Goal: Book appointment/travel/reservation

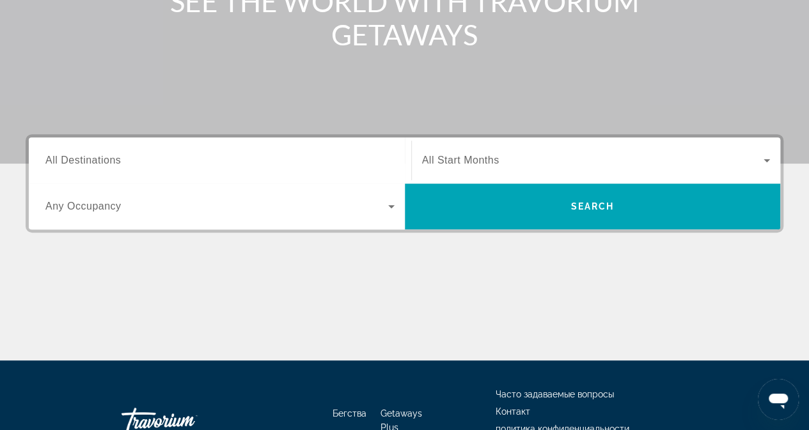
scroll to position [306, 0]
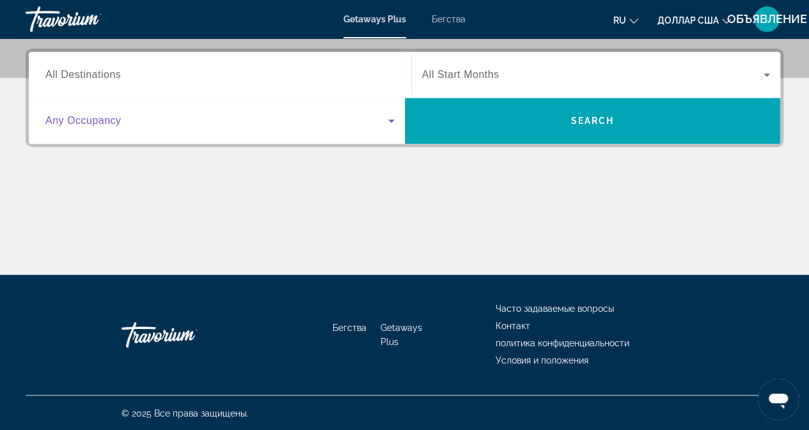
click at [392, 118] on icon "Виджет поиска" at bounding box center [391, 120] width 15 height 15
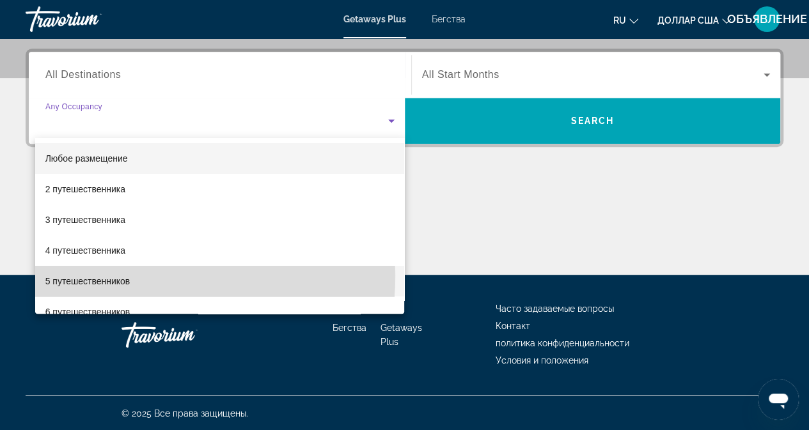
click at [93, 276] on span "5 путешественников" at bounding box center [87, 281] width 85 height 15
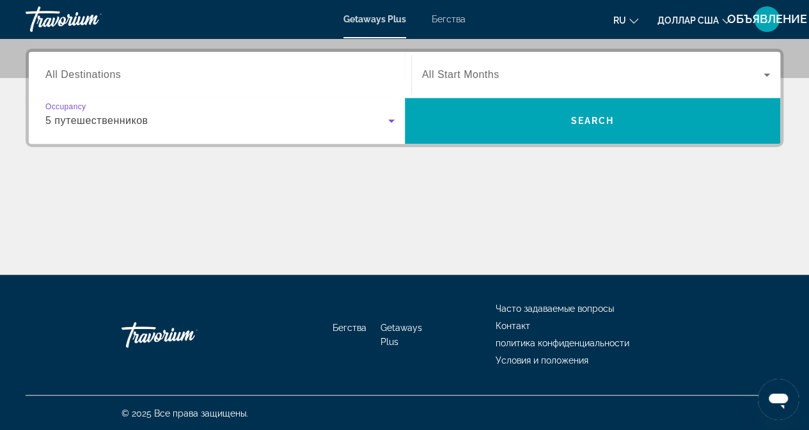
click at [442, 70] on span "All Start Months" at bounding box center [460, 74] width 77 height 11
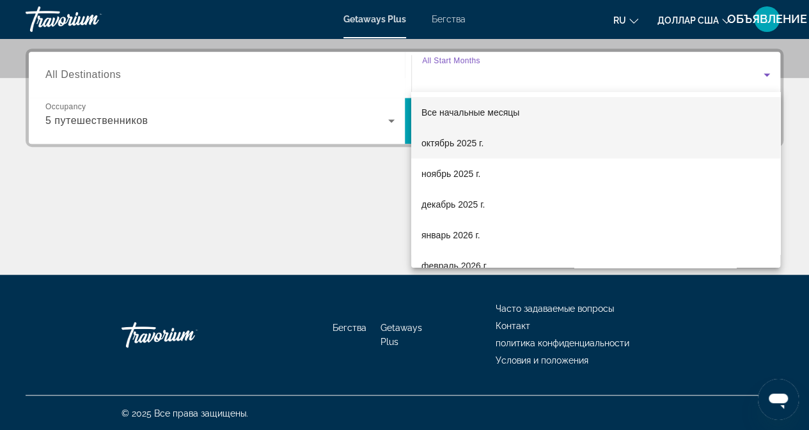
click at [461, 141] on font "октябрь 2025 г." at bounding box center [453, 143] width 62 height 10
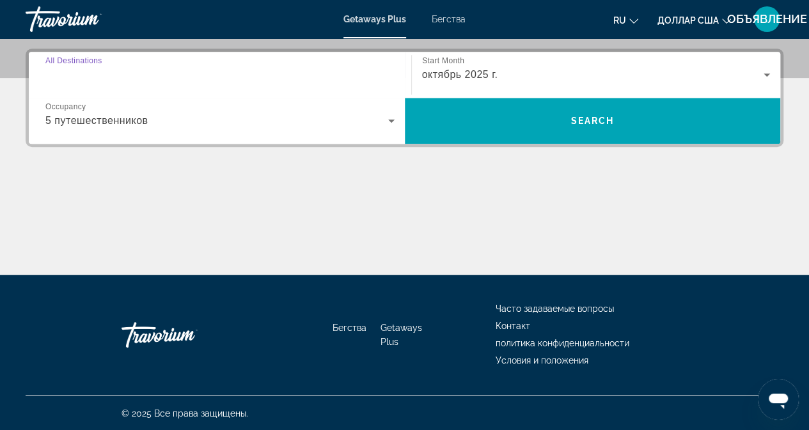
click at [205, 77] on input "Destination All Destinations" at bounding box center [219, 75] width 349 height 15
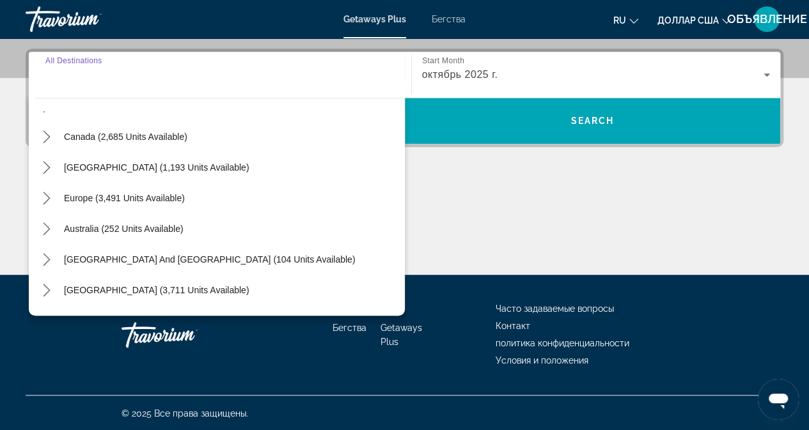
scroll to position [207, 0]
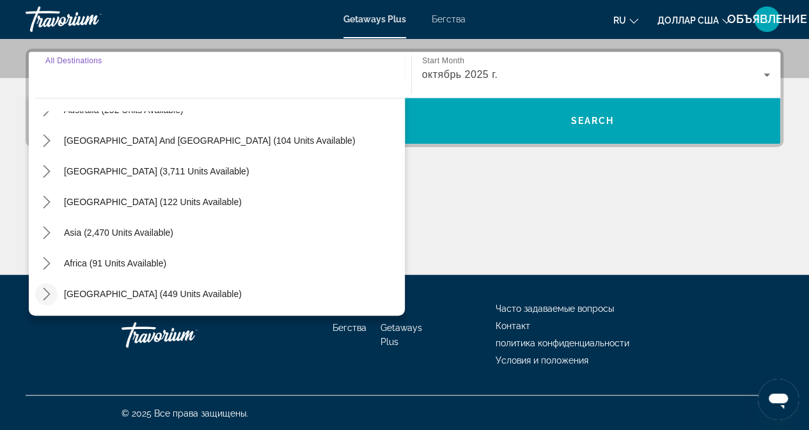
click at [53, 290] on mat-icon "Toggle Middle East (449 units available) submenu" at bounding box center [46, 294] width 22 height 22
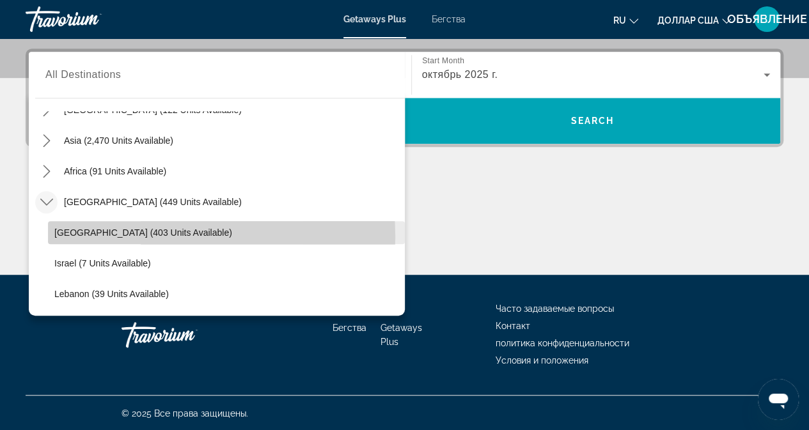
click at [105, 236] on span "[GEOGRAPHIC_DATA] (403 units available)" at bounding box center [143, 233] width 178 height 10
type input "**********"
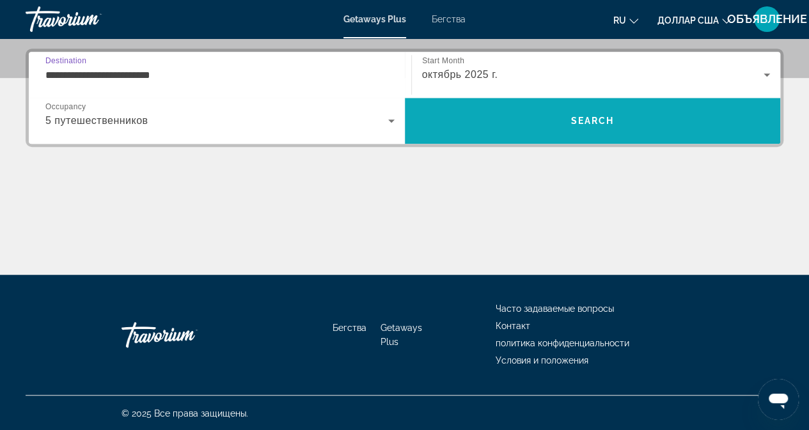
click at [605, 124] on span "Search" at bounding box center [592, 121] width 43 height 10
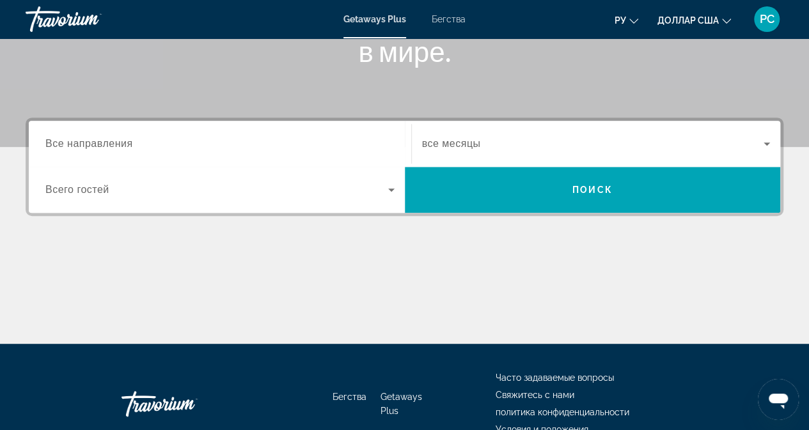
scroll to position [256, 0]
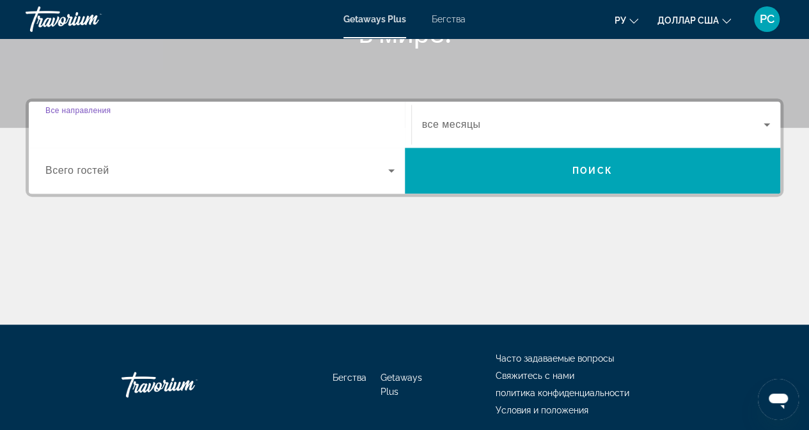
click at [210, 125] on input "Destination Все направления" at bounding box center [219, 125] width 349 height 15
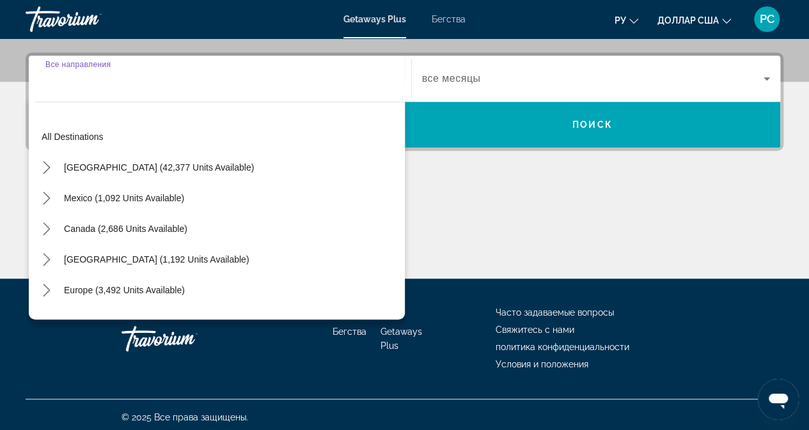
scroll to position [306, 0]
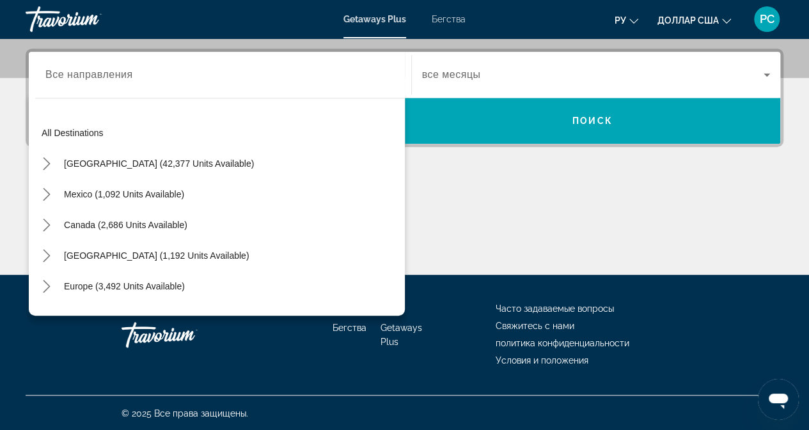
drag, startPoint x: 517, startPoint y: 236, endPoint x: 503, endPoint y: 232, distance: 14.6
click at [517, 237] on div "Основное содержание" at bounding box center [405, 227] width 758 height 96
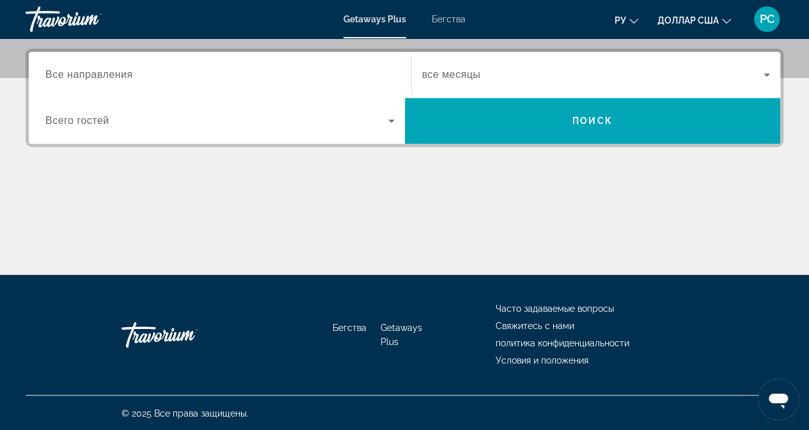
click at [385, 122] on icon "Виджет поиска" at bounding box center [391, 120] width 15 height 15
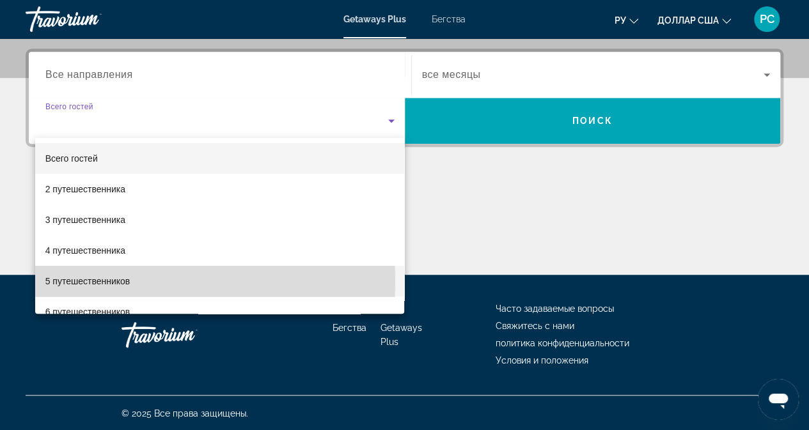
click at [114, 281] on font "5 путешественников" at bounding box center [87, 281] width 85 height 10
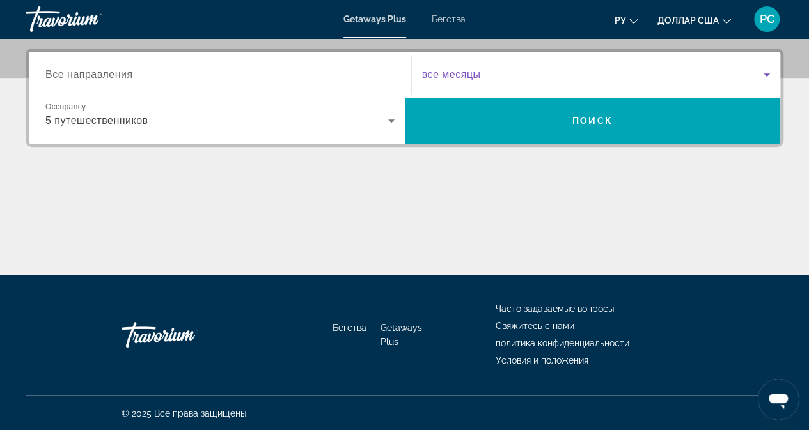
click at [495, 71] on span "Виджет поиска" at bounding box center [593, 74] width 342 height 15
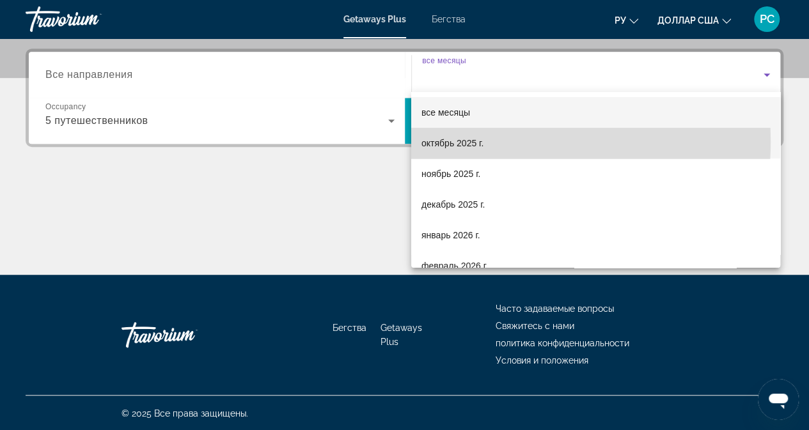
click at [454, 141] on font "октябрь 2025 г." at bounding box center [453, 143] width 62 height 10
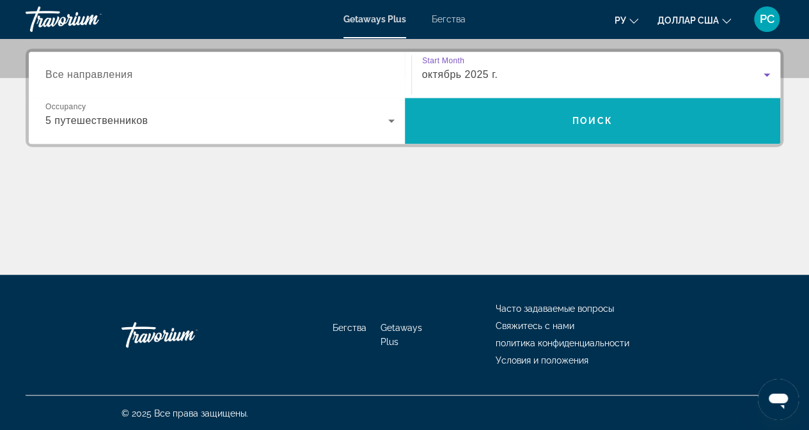
click at [541, 125] on span "Поиск" at bounding box center [593, 121] width 376 height 31
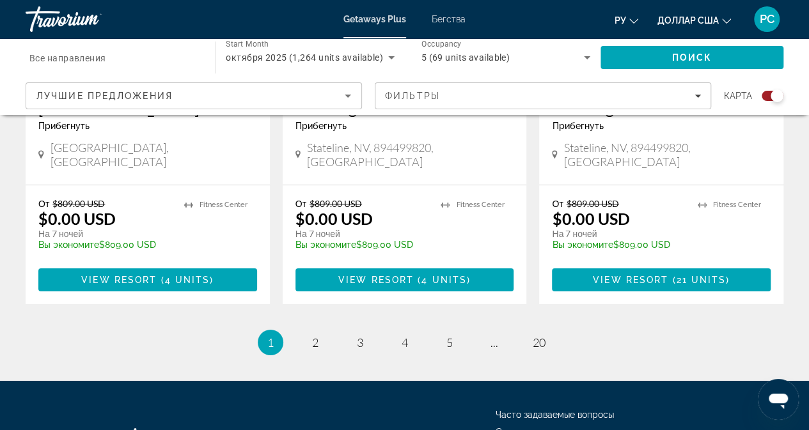
scroll to position [2130, 0]
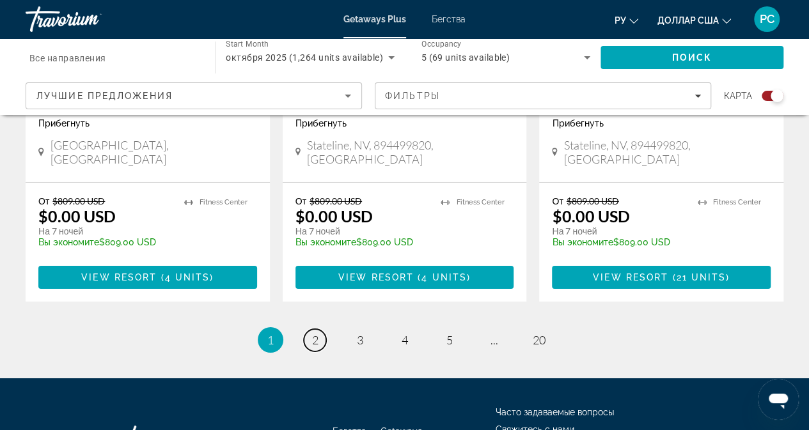
click at [310, 329] on link "page 2" at bounding box center [315, 340] width 22 height 22
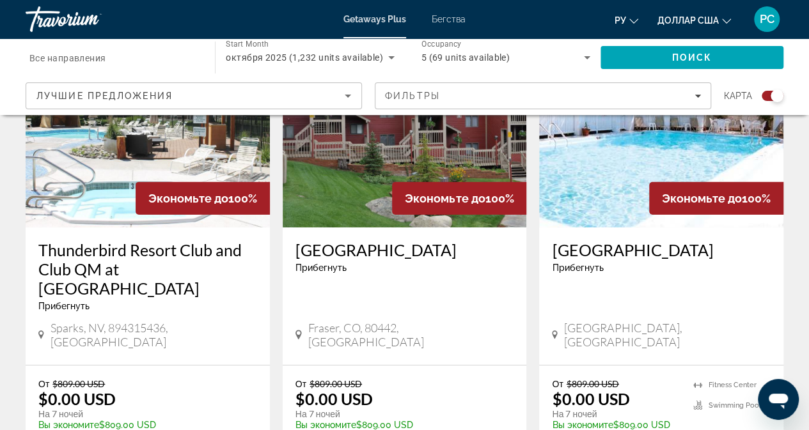
scroll to position [2111, 0]
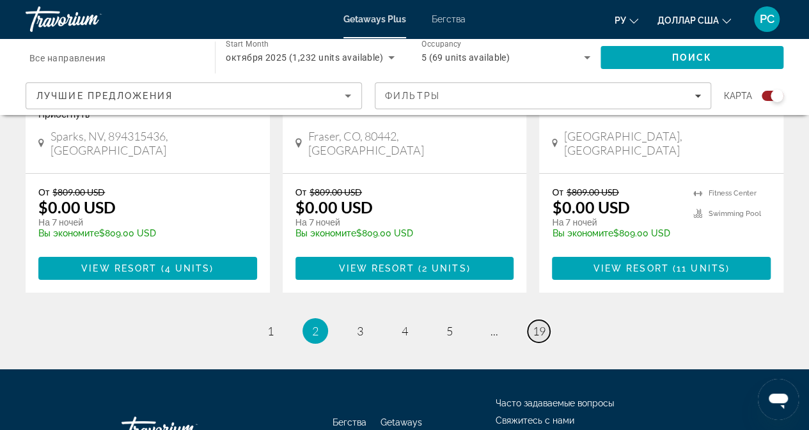
click at [538, 324] on span "19" at bounding box center [539, 331] width 13 height 14
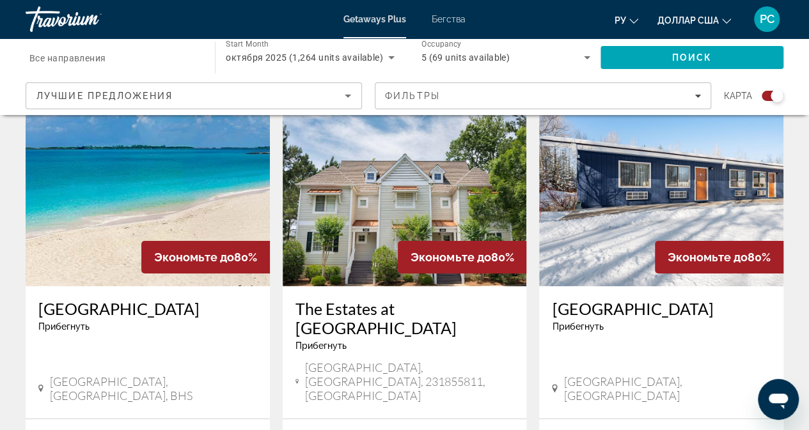
scroll to position [2015, 0]
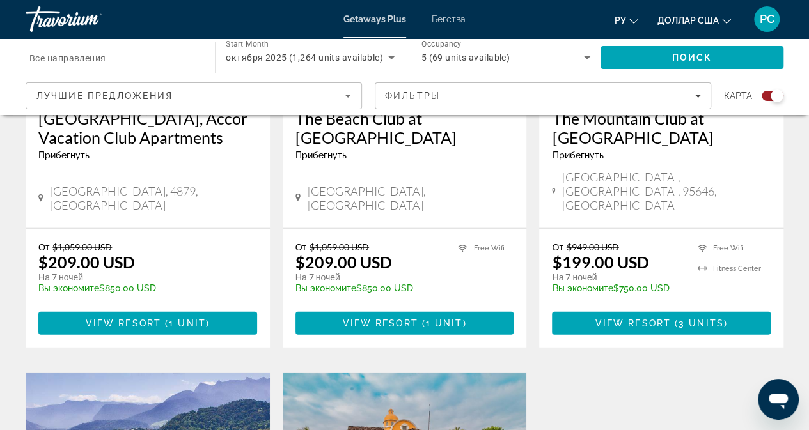
scroll to position [1440, 0]
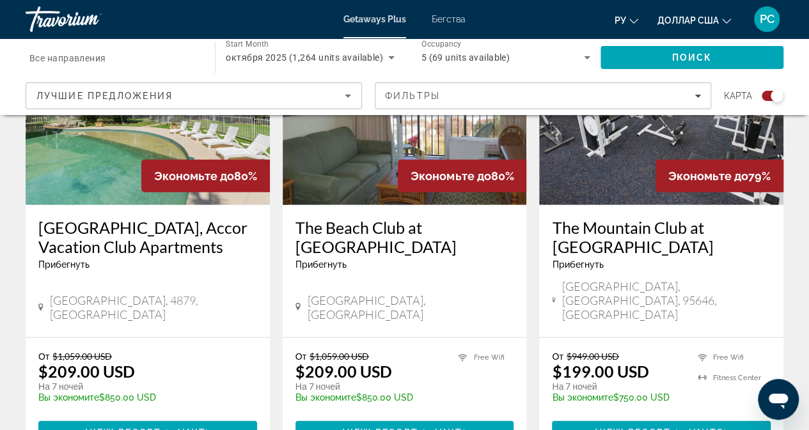
click at [155, 58] on input "Destination Все направления" at bounding box center [113, 58] width 169 height 15
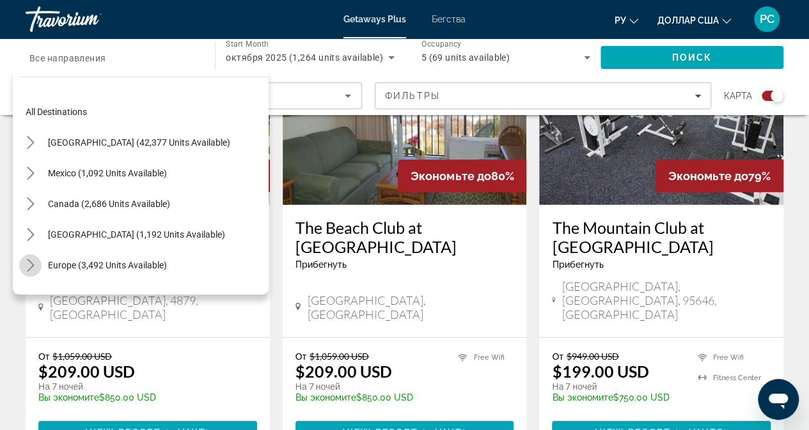
click at [31, 267] on icon "Toggle Europe (3,492 units available) submenu" at bounding box center [30, 265] width 13 height 13
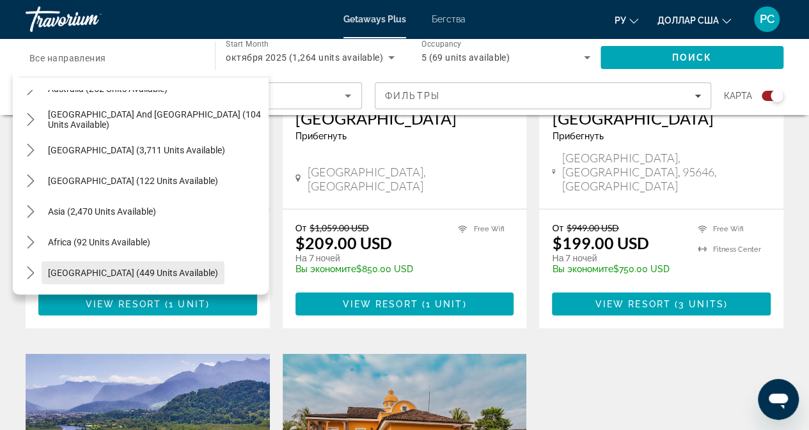
scroll to position [1824, 0]
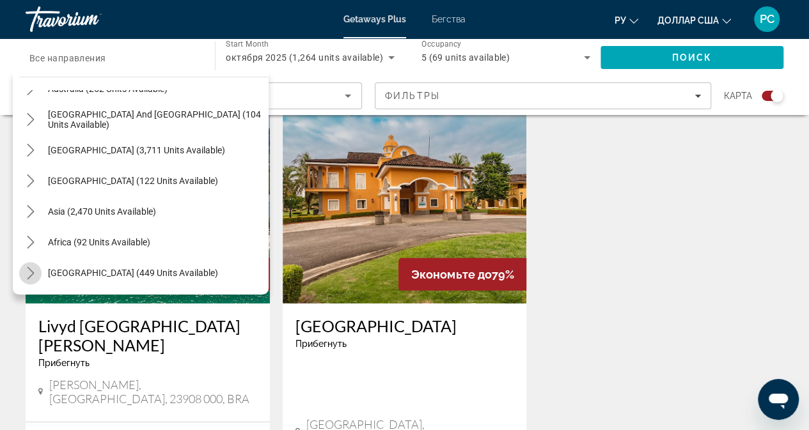
click at [33, 274] on icon "Toggle Middle East (449 units available) submenu" at bounding box center [30, 273] width 13 height 13
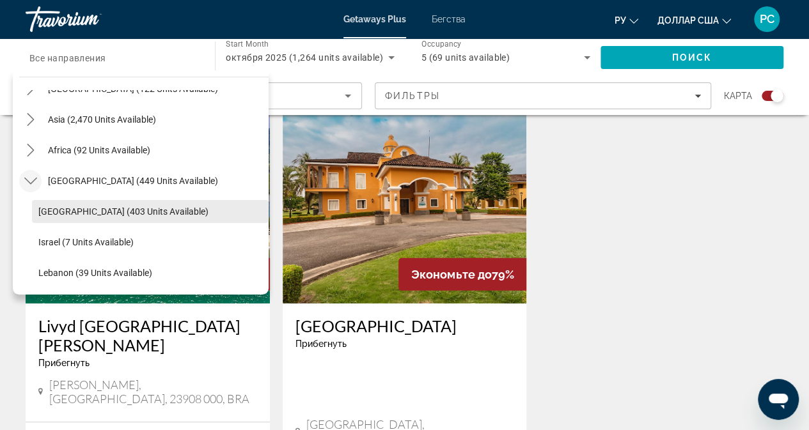
click at [87, 209] on span "[GEOGRAPHIC_DATA] (403 units available)" at bounding box center [123, 212] width 170 height 10
type input "**********"
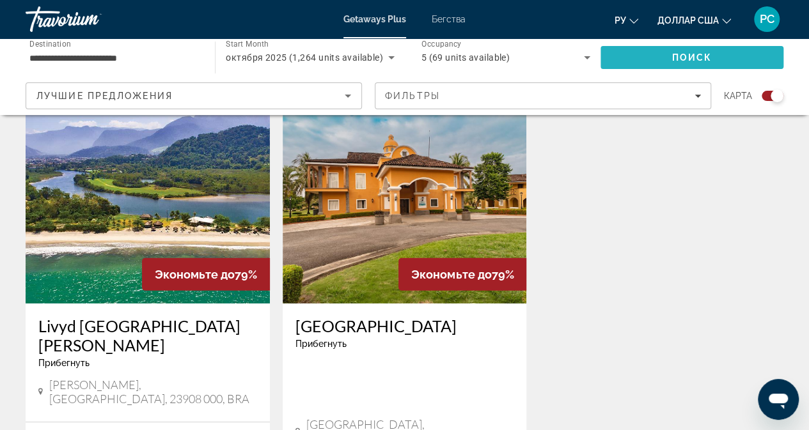
click at [667, 56] on span "Search" at bounding box center [692, 57] width 183 height 31
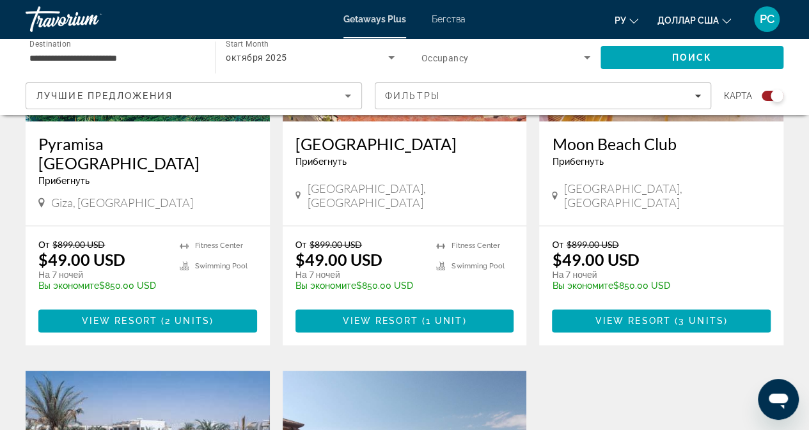
scroll to position [576, 0]
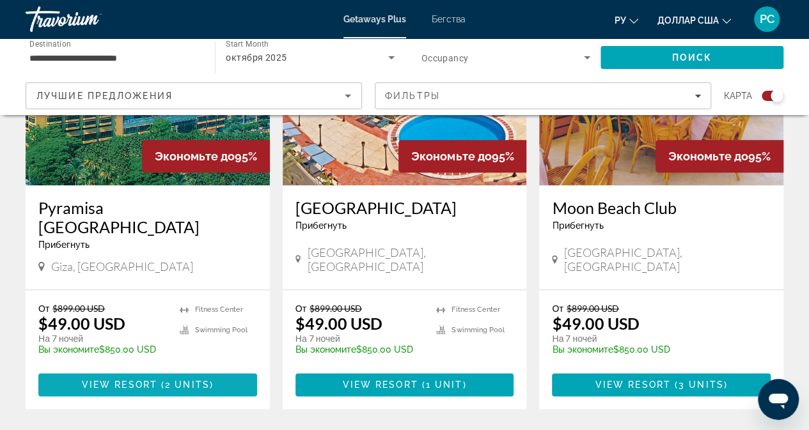
click at [111, 380] on span "View Resort" at bounding box center [119, 385] width 75 height 10
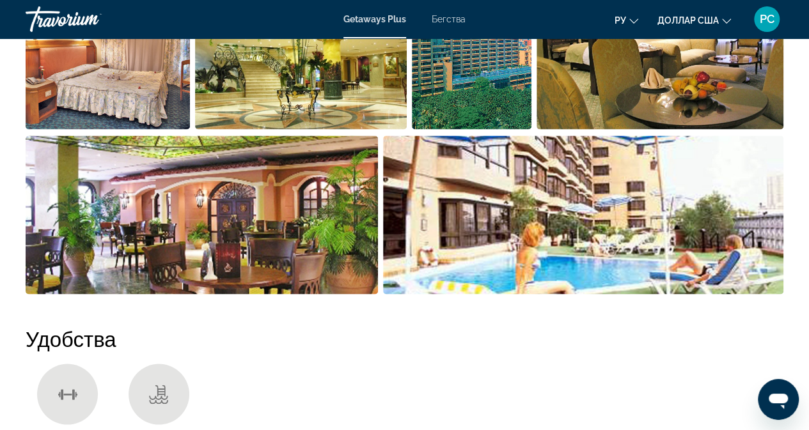
scroll to position [768, 0]
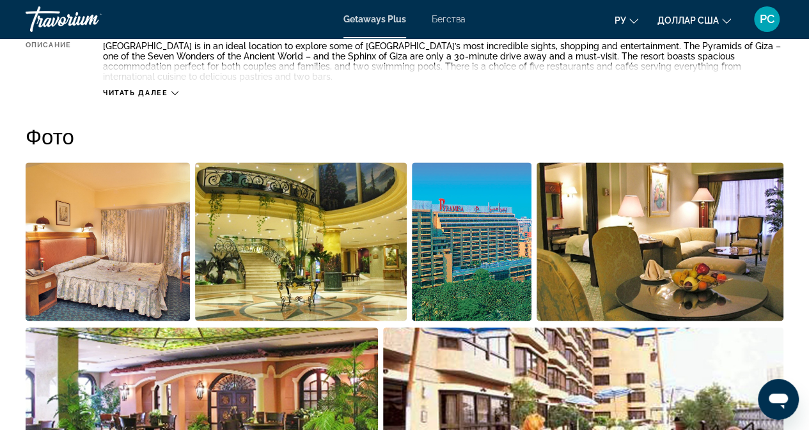
click at [74, 245] on img "Open full-screen image slider" at bounding box center [108, 241] width 164 height 159
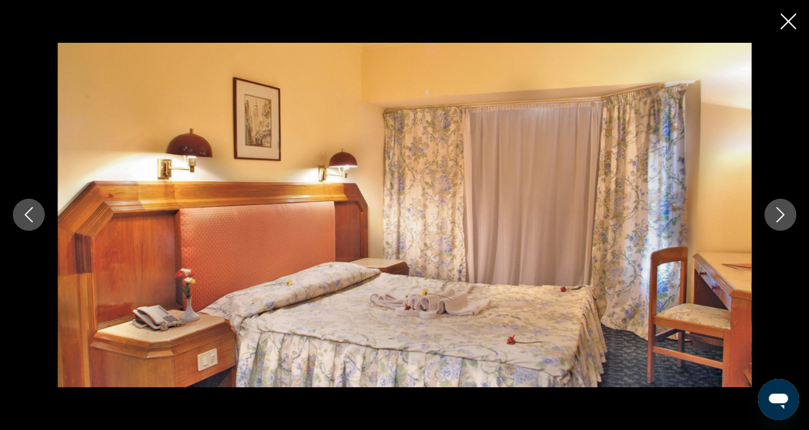
click at [785, 213] on icon "Next image" at bounding box center [780, 214] width 15 height 15
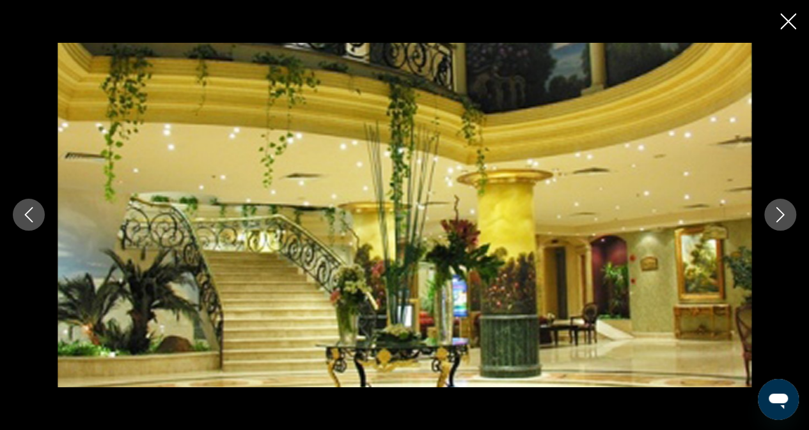
click at [785, 213] on icon "Next image" at bounding box center [780, 214] width 15 height 15
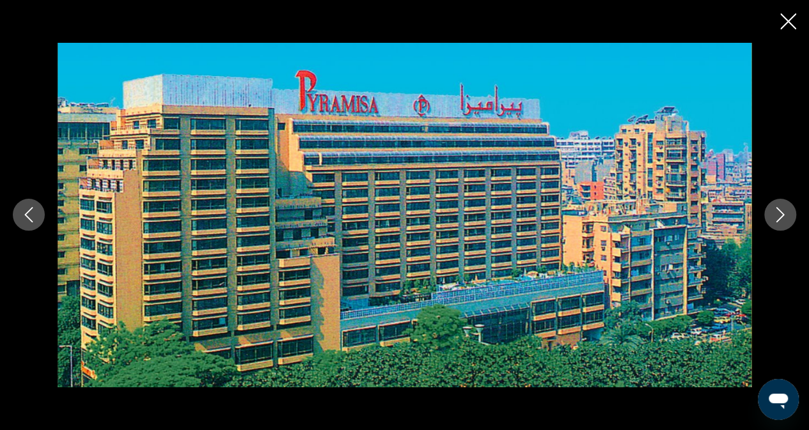
click at [785, 212] on icon "Next image" at bounding box center [780, 214] width 15 height 15
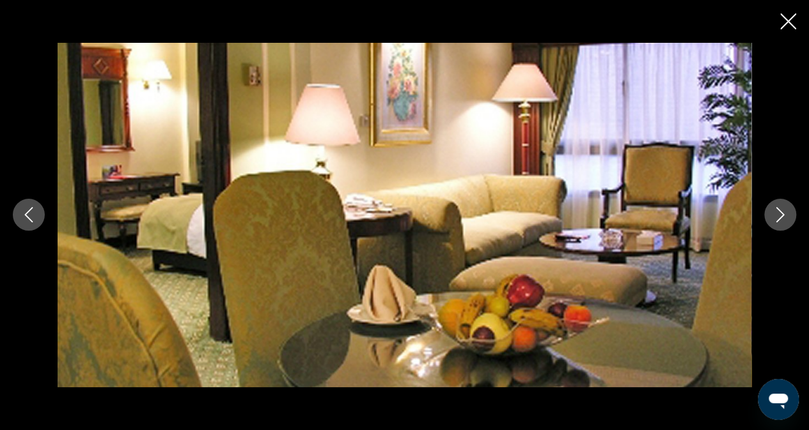
click at [785, 212] on icon "Next image" at bounding box center [780, 214] width 15 height 15
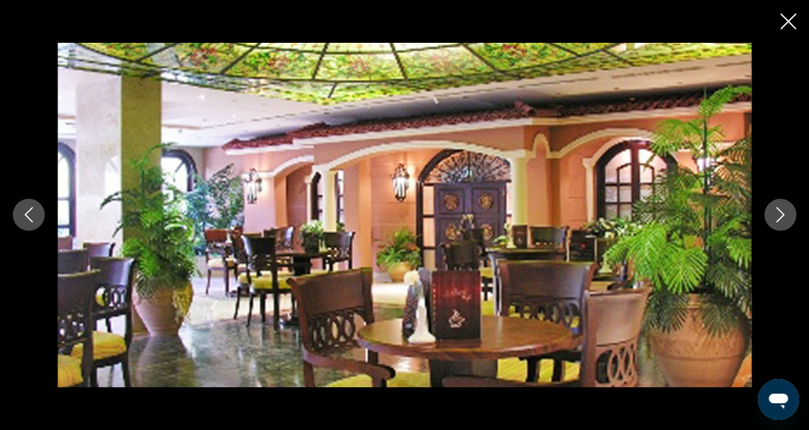
click at [785, 212] on icon "Next image" at bounding box center [780, 214] width 15 height 15
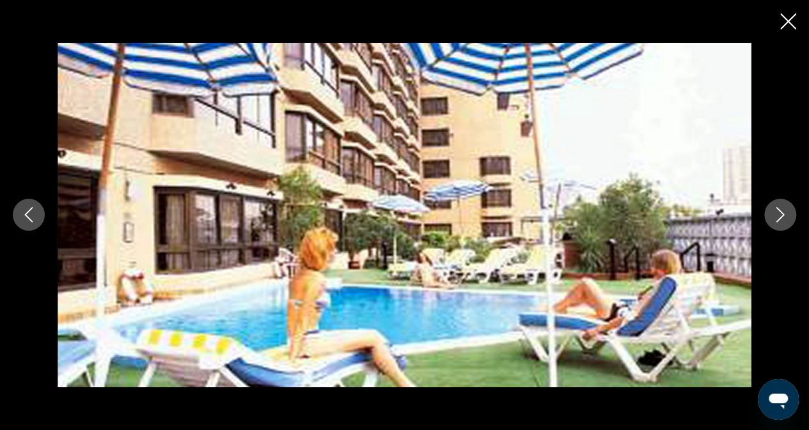
click at [785, 212] on icon "Next image" at bounding box center [780, 214] width 15 height 15
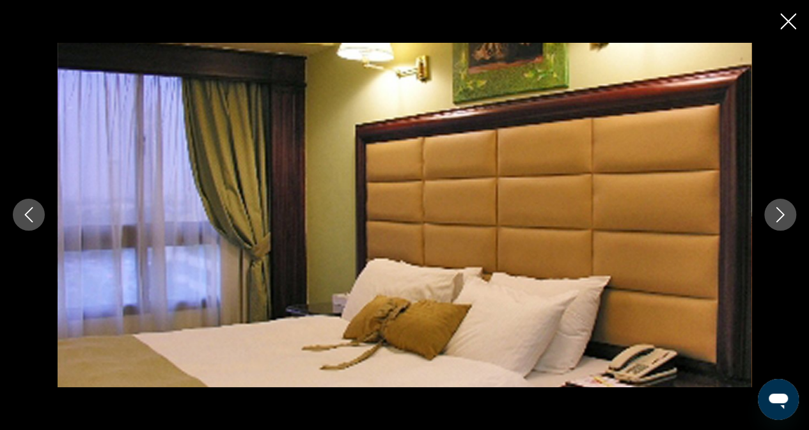
click at [785, 212] on icon "Next image" at bounding box center [780, 214] width 15 height 15
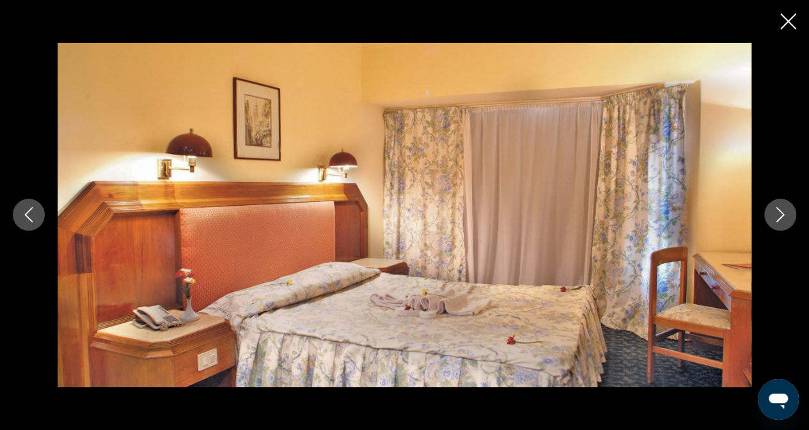
click at [785, 212] on icon "Next image" at bounding box center [780, 214] width 15 height 15
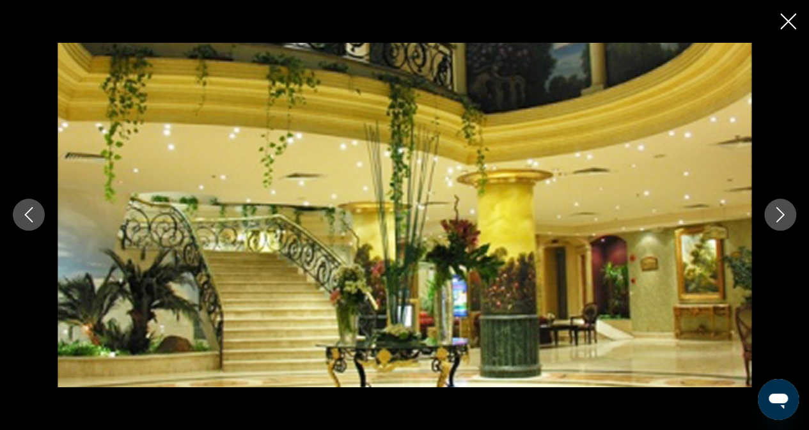
click at [785, 212] on icon "Next image" at bounding box center [780, 214] width 15 height 15
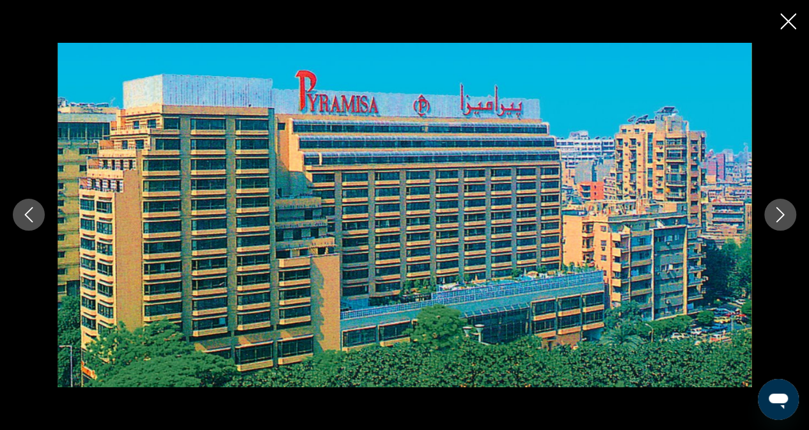
click at [785, 212] on icon "Next image" at bounding box center [780, 214] width 15 height 15
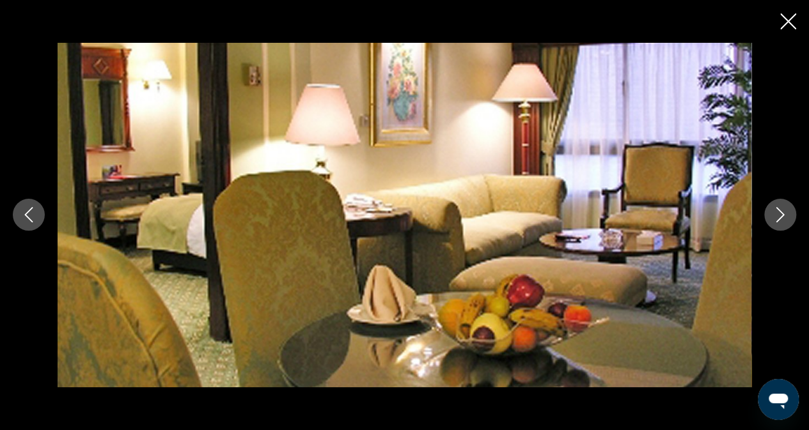
click at [790, 24] on icon "Close slideshow" at bounding box center [788, 21] width 16 height 16
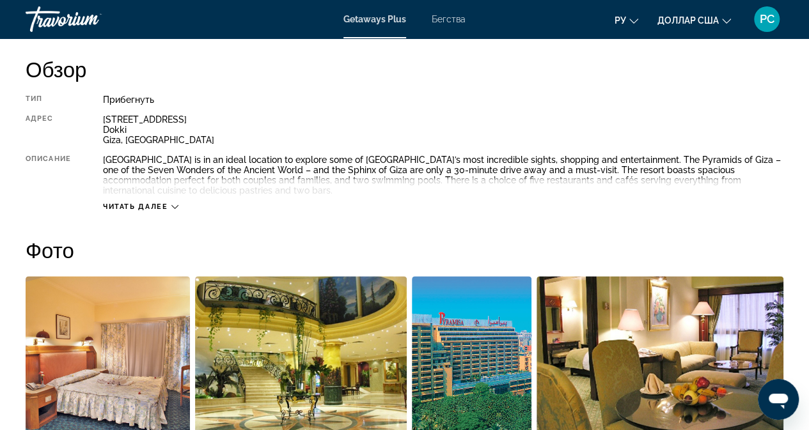
scroll to position [512, 0]
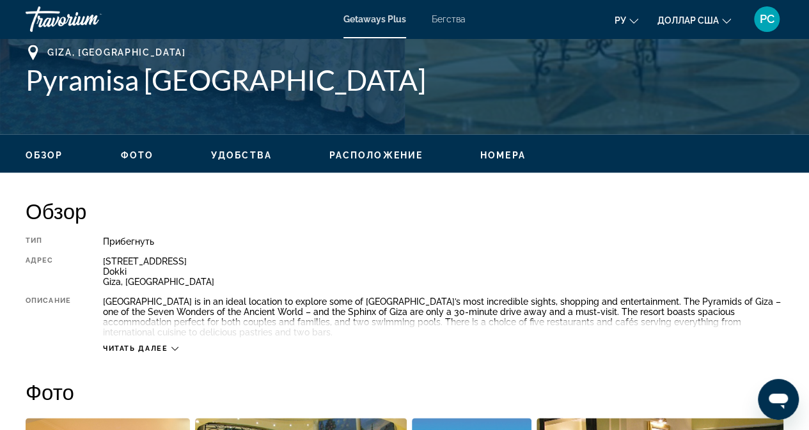
click at [172, 347] on icon "Основное содержание" at bounding box center [174, 348] width 7 height 7
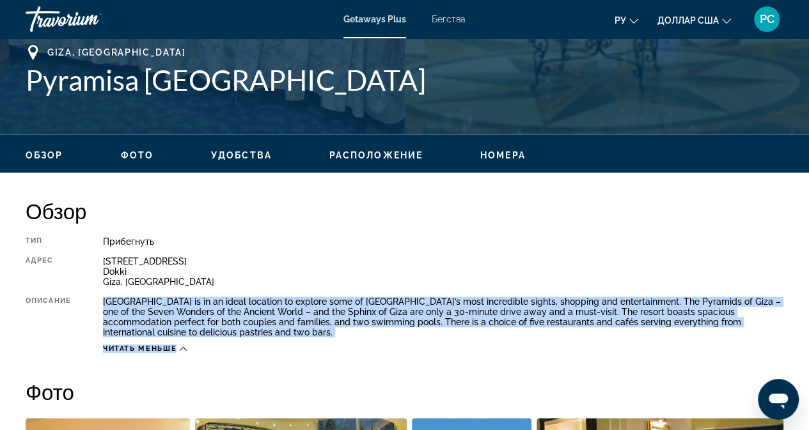
drag, startPoint x: 101, startPoint y: 300, endPoint x: 501, endPoint y: 330, distance: 401.5
click at [666, 342] on div "Тип Прибегнуть Все включено Нет «все включено» Адрес 60 Giza St. Dokki Giza, Eg…" at bounding box center [405, 295] width 758 height 117
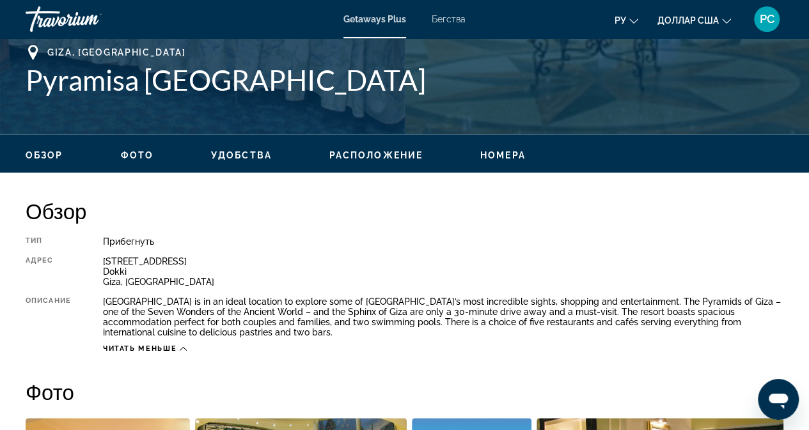
click at [385, 237] on div "Прибегнуть" at bounding box center [443, 242] width 681 height 10
click at [448, 19] on font "Бегства" at bounding box center [449, 19] width 34 height 10
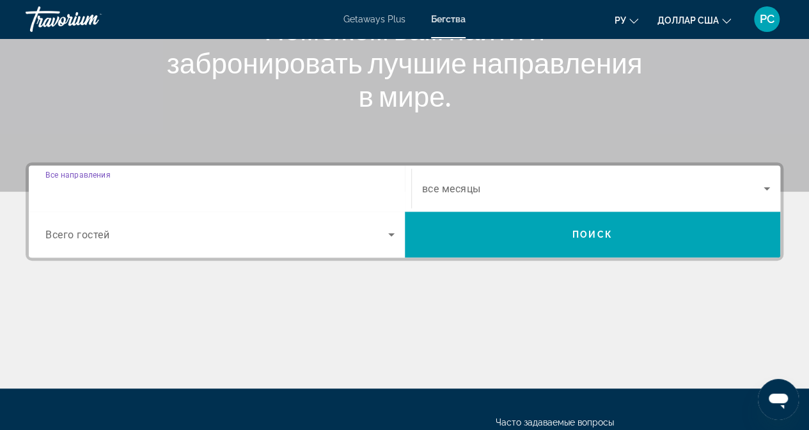
click at [167, 194] on input "Destination Все направления" at bounding box center [219, 189] width 349 height 15
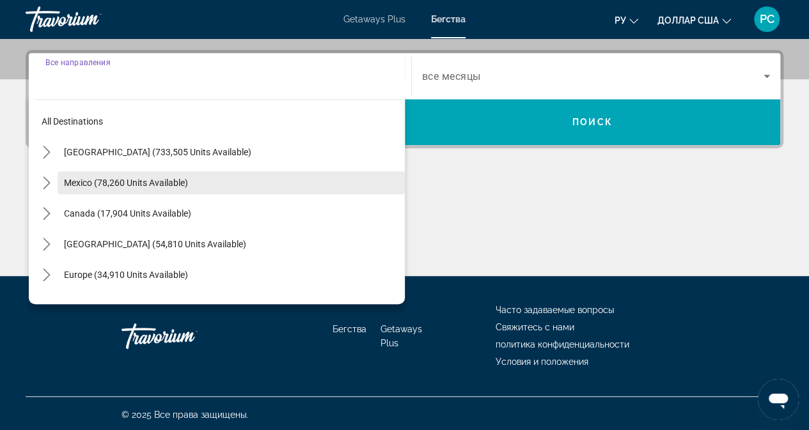
scroll to position [306, 0]
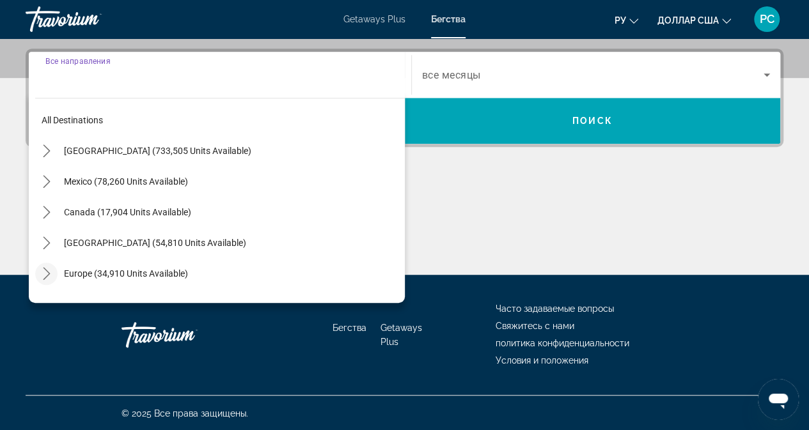
click at [43, 272] on icon "Toggle Europe (34,910 units available) submenu" at bounding box center [46, 273] width 13 height 13
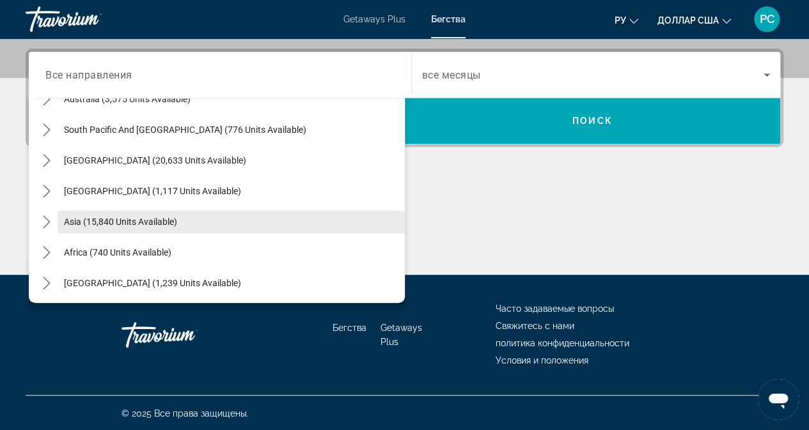
scroll to position [944, 0]
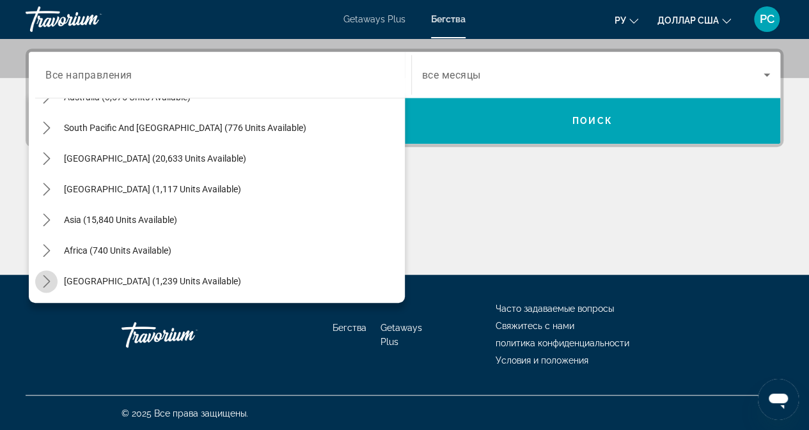
click at [49, 277] on icon "Toggle Middle East (1,239 units available) submenu" at bounding box center [46, 281] width 13 height 13
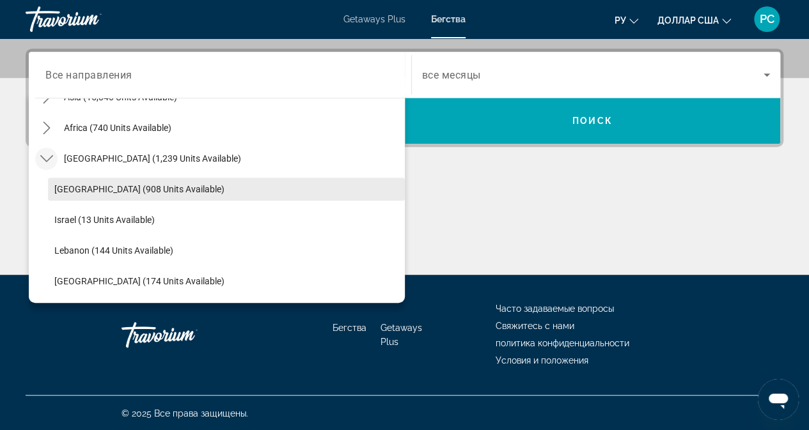
click at [124, 190] on span "Egypt (908 units available)" at bounding box center [139, 189] width 170 height 10
type input "**********"
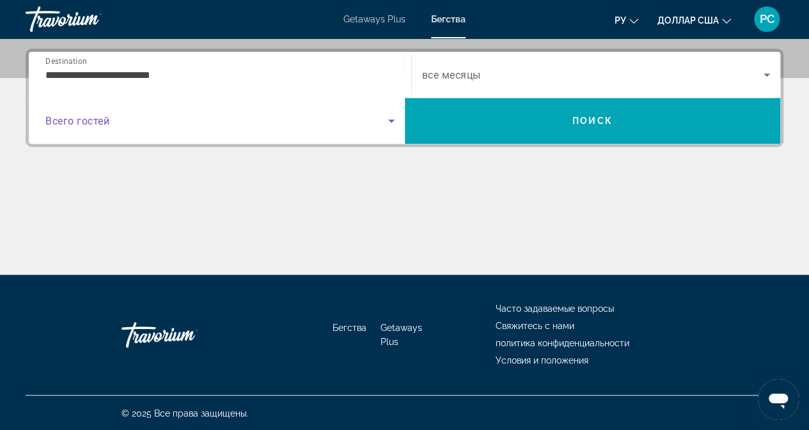
click at [342, 119] on span "Search widget" at bounding box center [216, 120] width 343 height 15
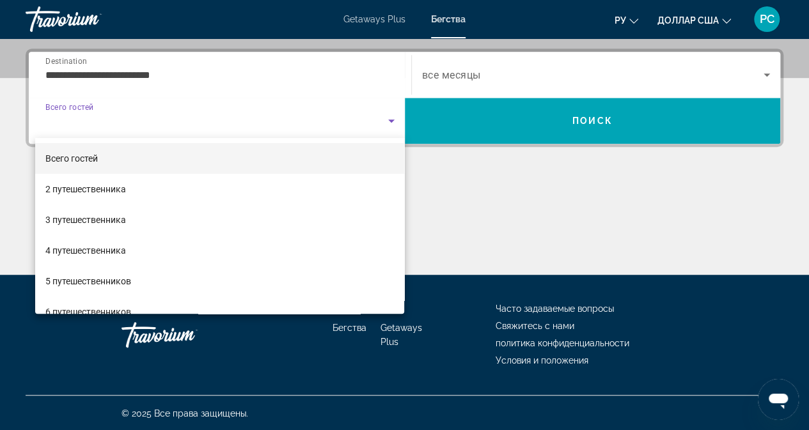
click at [194, 110] on div at bounding box center [404, 215] width 809 height 430
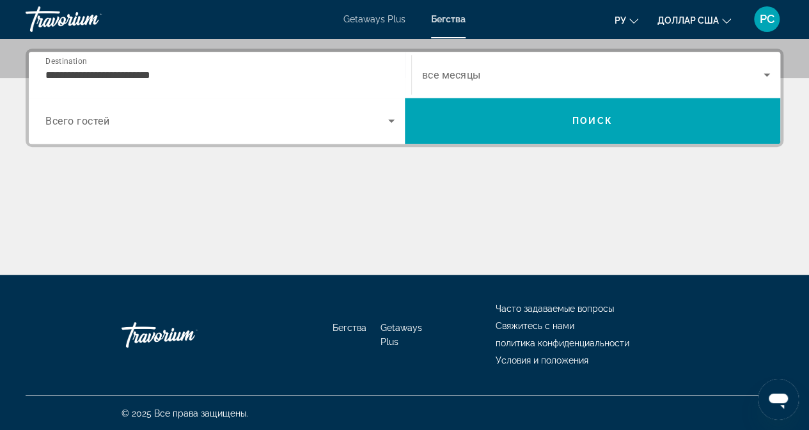
click at [454, 79] on span "все месяцы" at bounding box center [451, 75] width 59 height 12
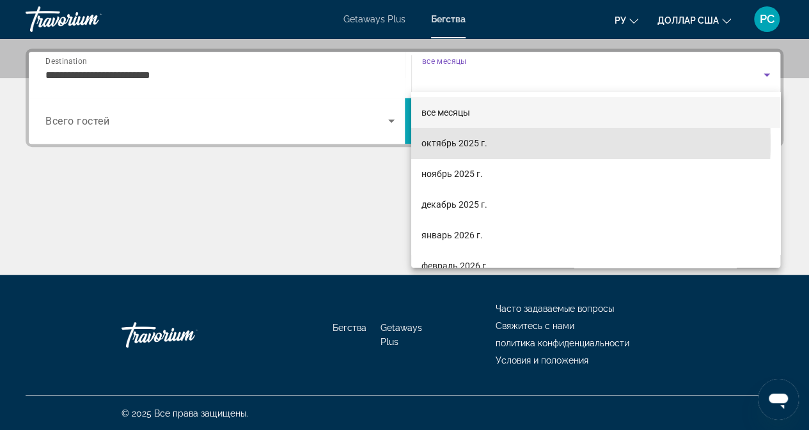
drag, startPoint x: 466, startPoint y: 142, endPoint x: 478, endPoint y: 126, distance: 20.1
click at [466, 141] on font "октябрь 2025 г." at bounding box center [455, 143] width 66 height 10
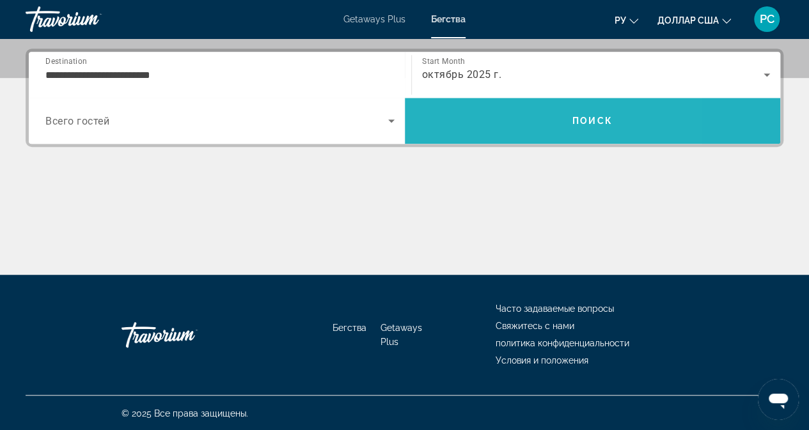
click at [498, 112] on span "Search" at bounding box center [593, 121] width 376 height 31
